Goal: Check status

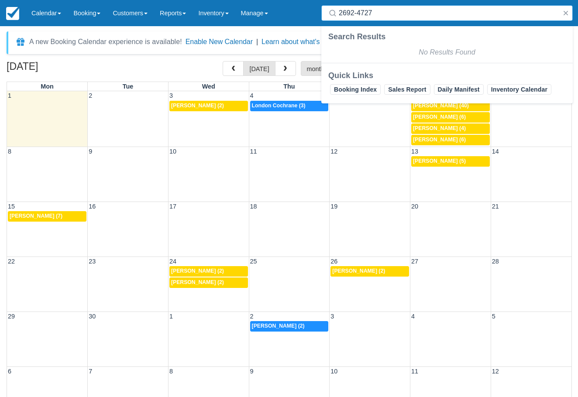
select select
drag, startPoint x: 0, startPoint y: 0, endPoint x: 283, endPoint y: 110, distance: 303.8
click at [283, 110] on link "7:30p London Cochrane (3)" at bounding box center [289, 106] width 79 height 10
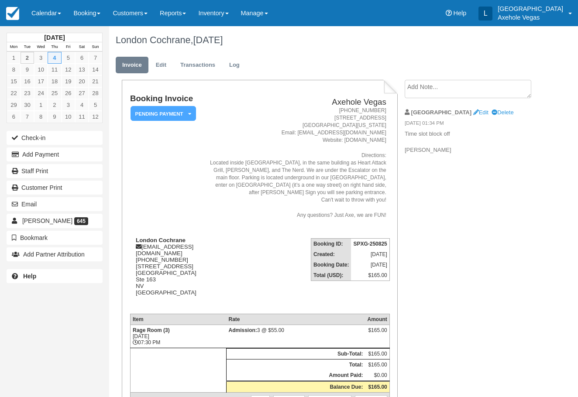
click at [287, 107] on body "Menu Calendar Customer Inventory Month Week Day Booking Daily Manifest Daily Li…" at bounding box center [289, 198] width 578 height 397
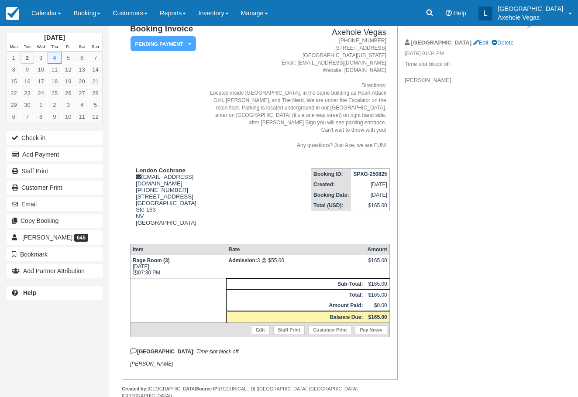
scroll to position [84, 0]
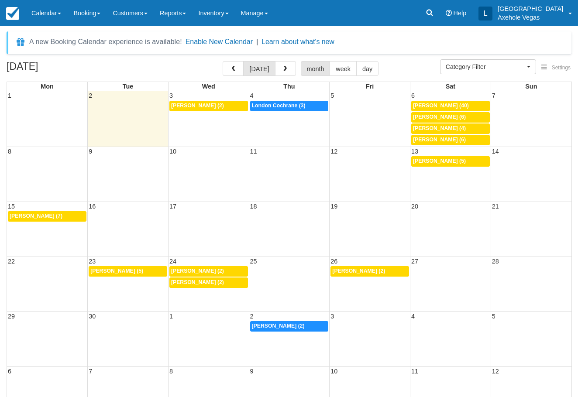
select select
click at [286, 103] on span "London Cochrane (3)" at bounding box center [279, 106] width 54 height 6
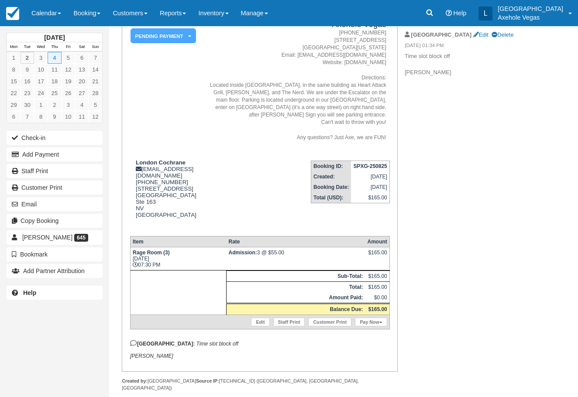
scroll to position [84, 0]
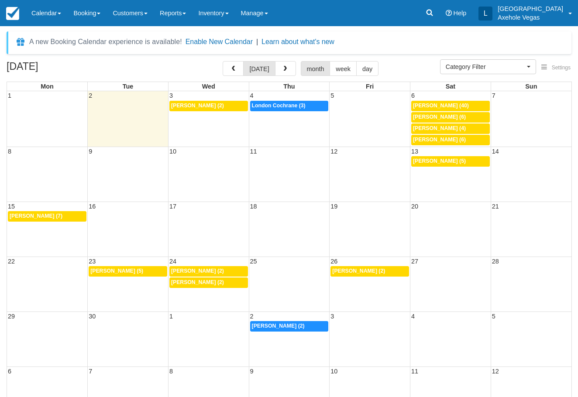
select select
